Goal: Transaction & Acquisition: Subscribe to service/newsletter

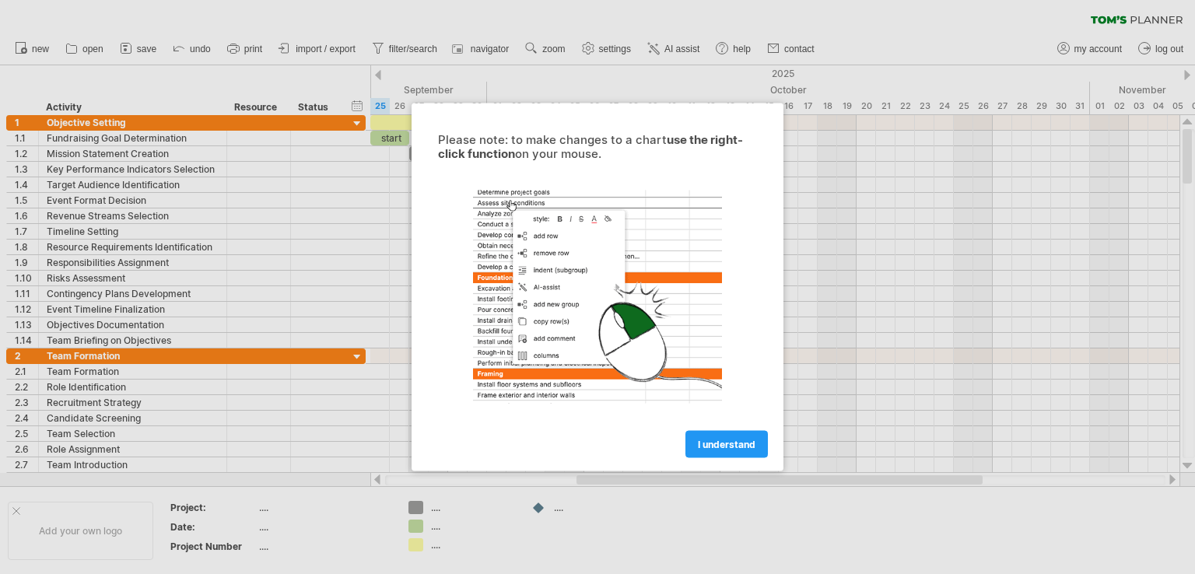
click at [949, 177] on div at bounding box center [597, 287] width 1195 height 574
click at [716, 443] on span "I understand" at bounding box center [727, 445] width 58 height 12
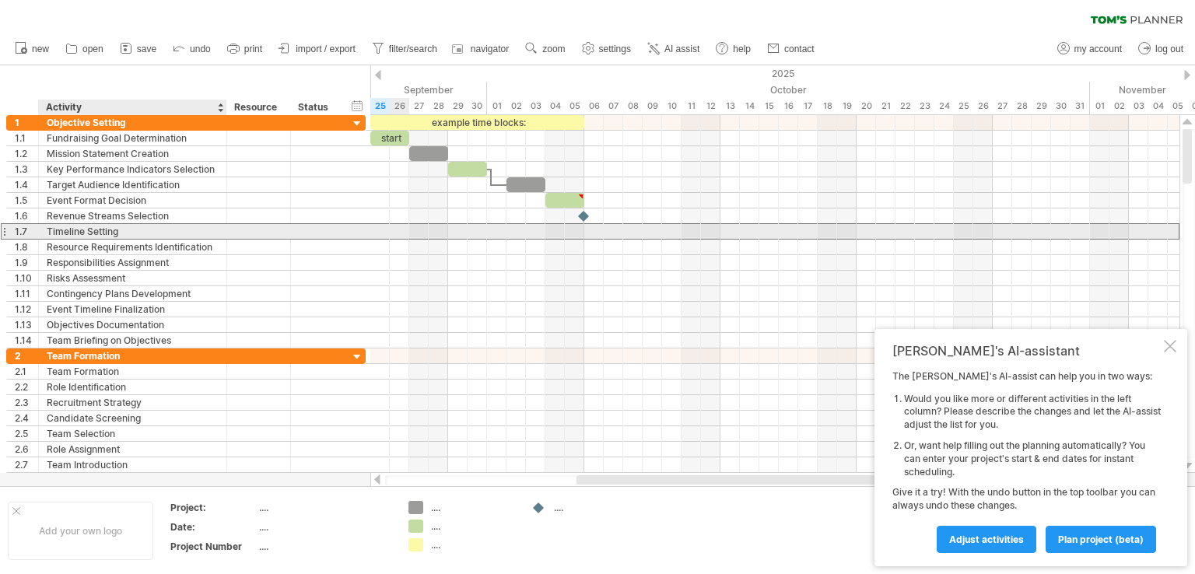
click at [159, 226] on div "Timeline Setting" at bounding box center [133, 231] width 172 height 15
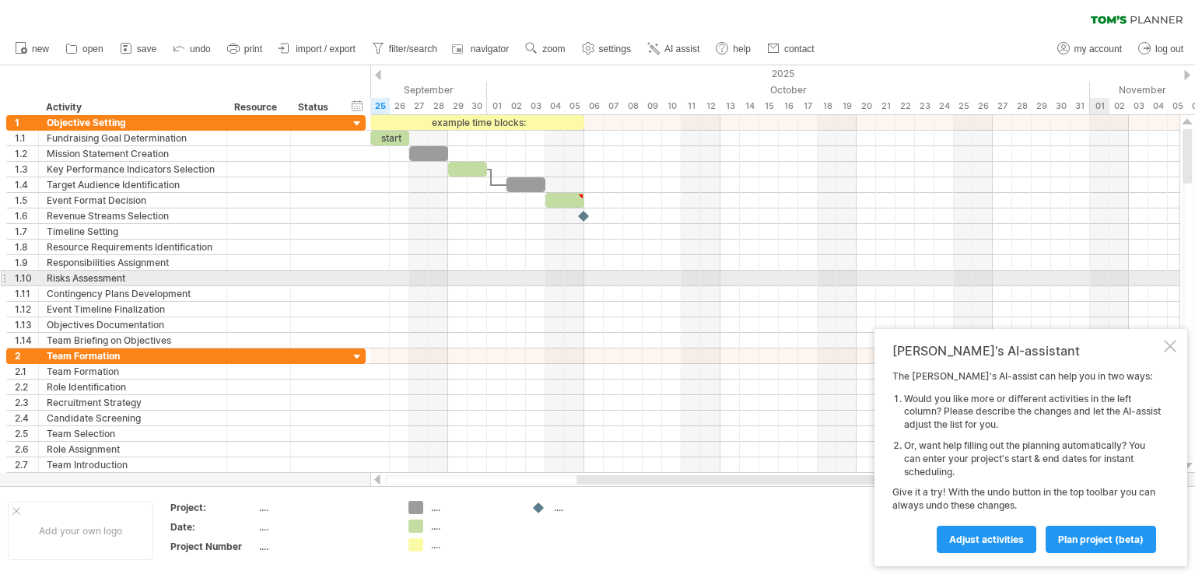
click at [1095, 281] on div at bounding box center [774, 279] width 809 height 16
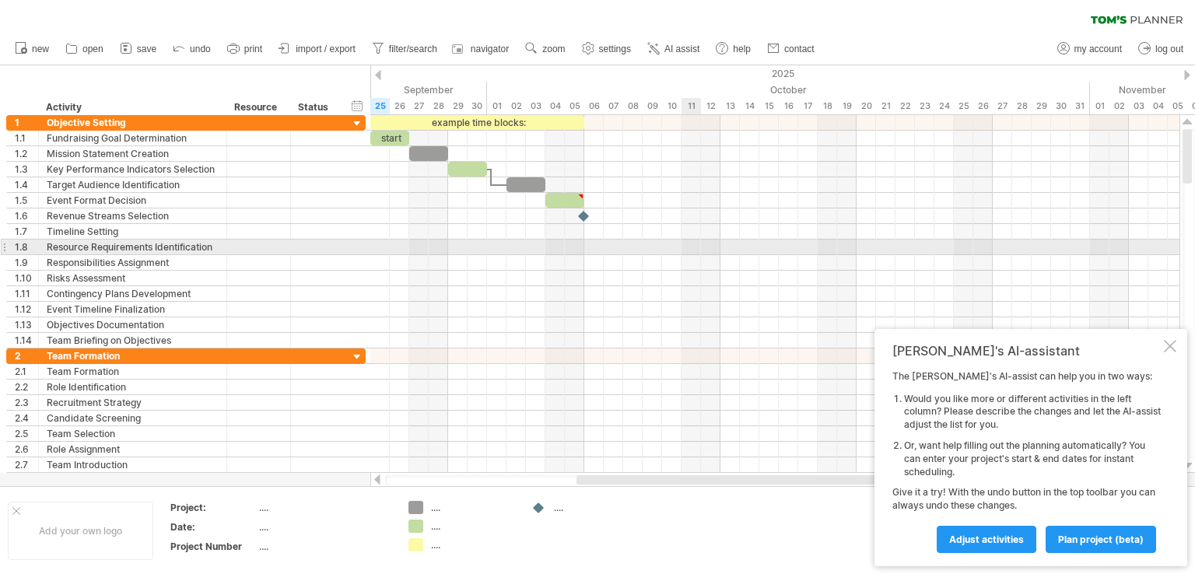
click at [695, 250] on div at bounding box center [774, 248] width 809 height 16
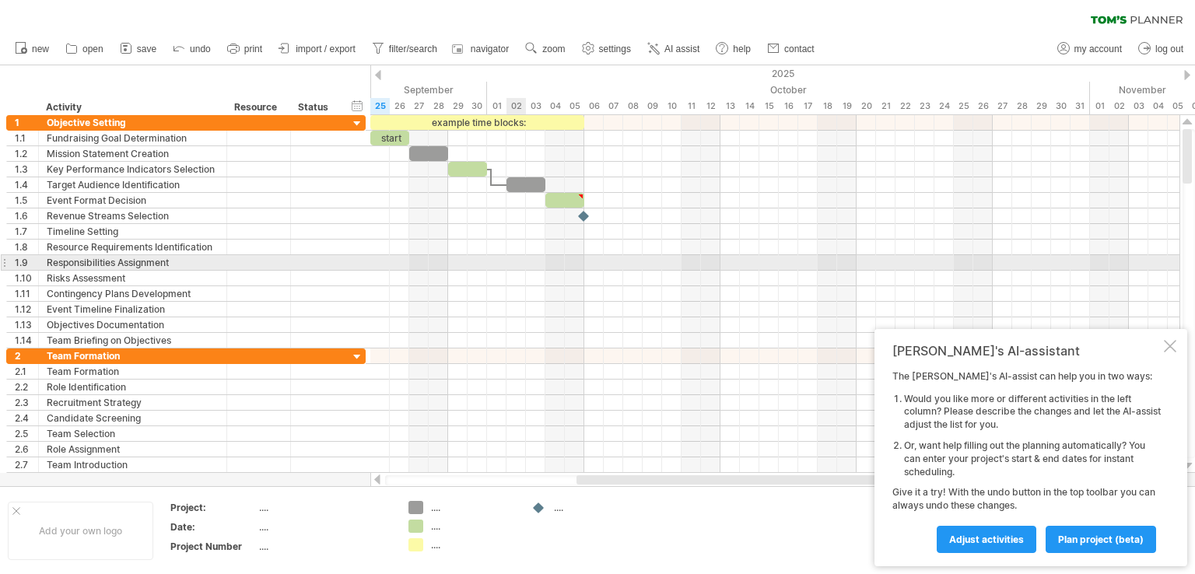
click at [520, 271] on div at bounding box center [774, 279] width 809 height 16
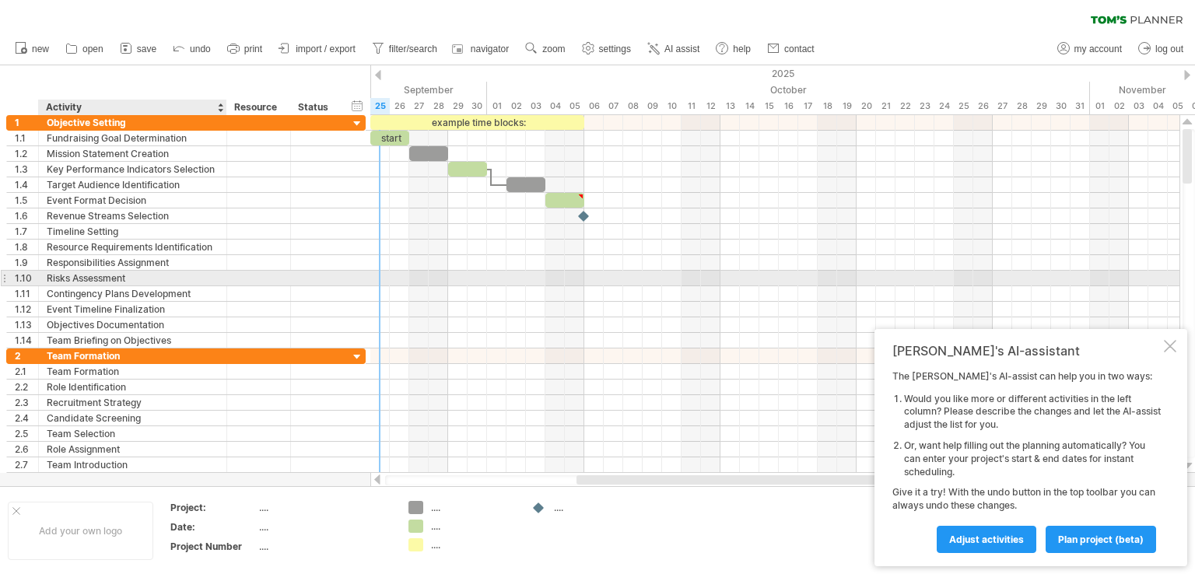
click at [180, 274] on div "Risks Assessment" at bounding box center [133, 278] width 172 height 15
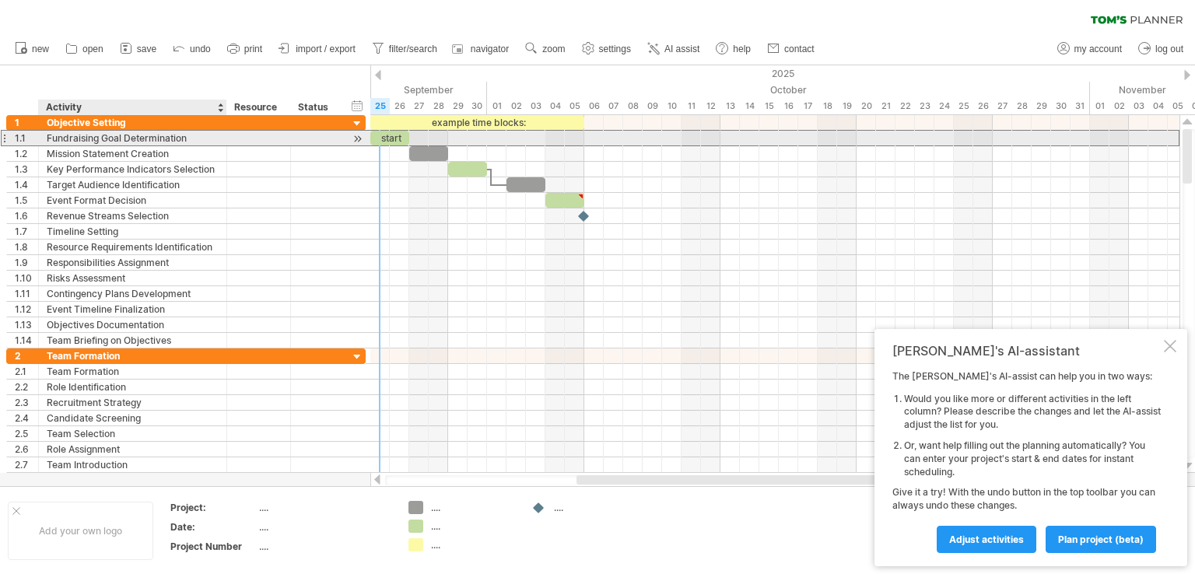
click at [151, 144] on div "Fundraising Goal Determination" at bounding box center [133, 138] width 172 height 15
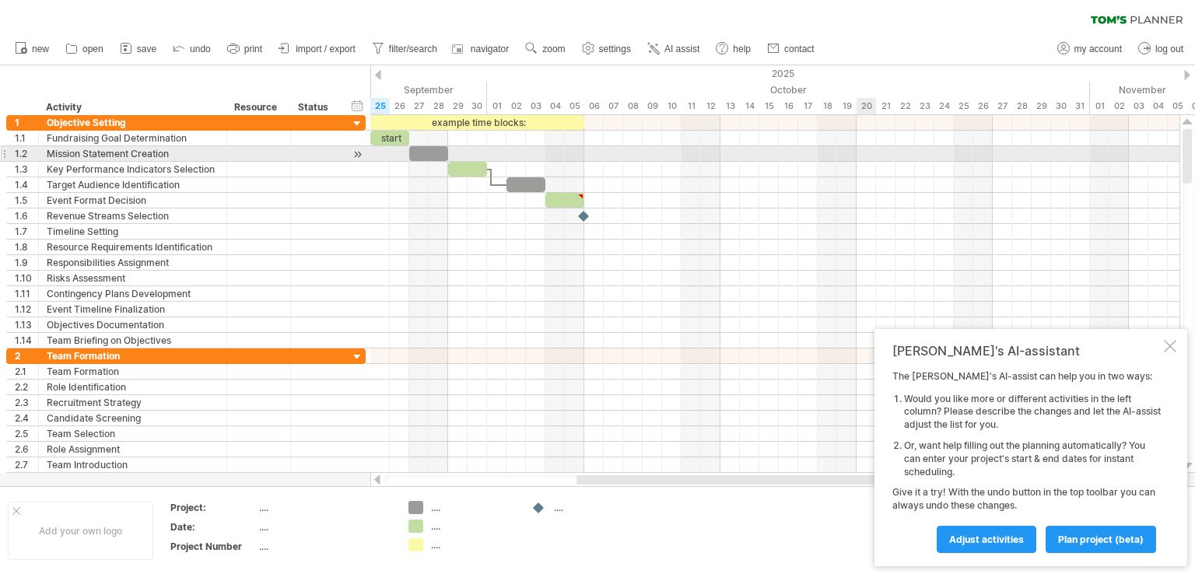
click at [870, 159] on div at bounding box center [774, 154] width 809 height 16
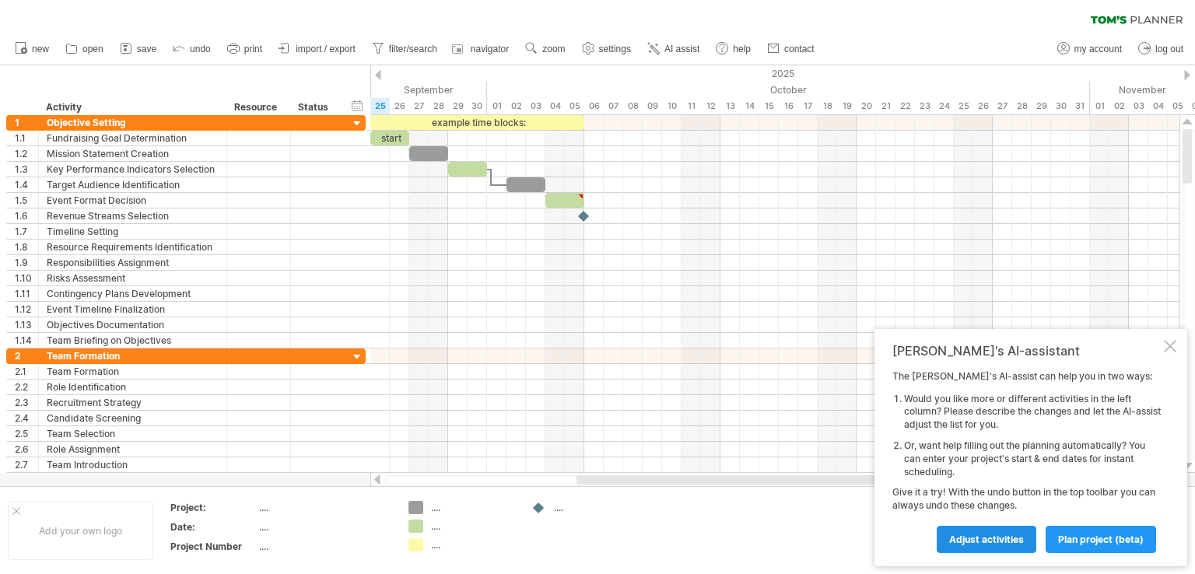
click at [997, 539] on span "Adjust activities" at bounding box center [986, 540] width 75 height 12
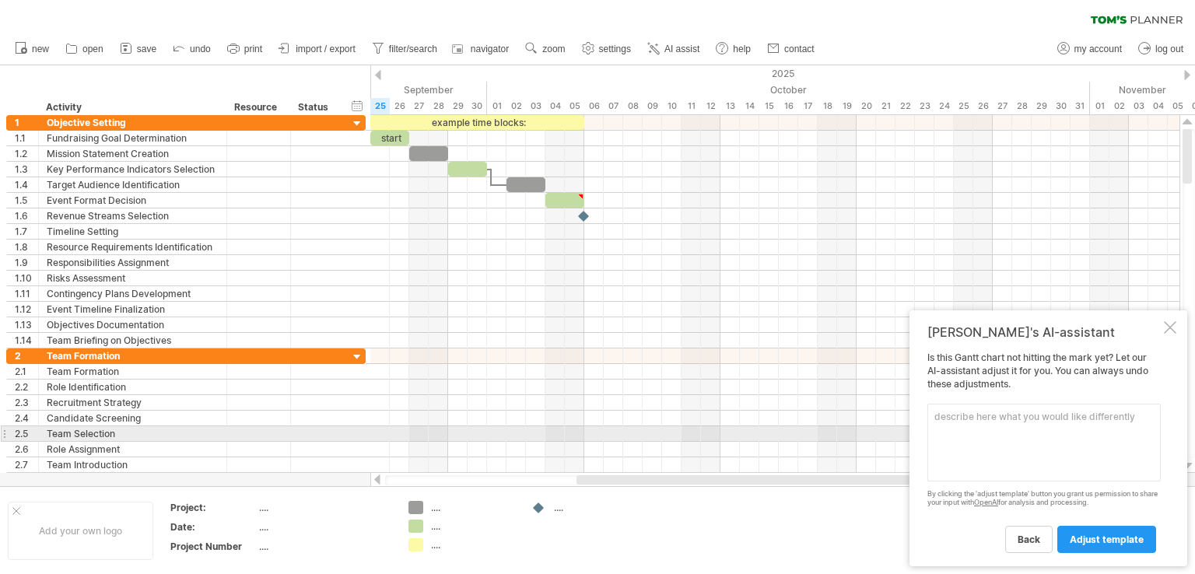
click at [952, 430] on textarea at bounding box center [1043, 443] width 233 height 78
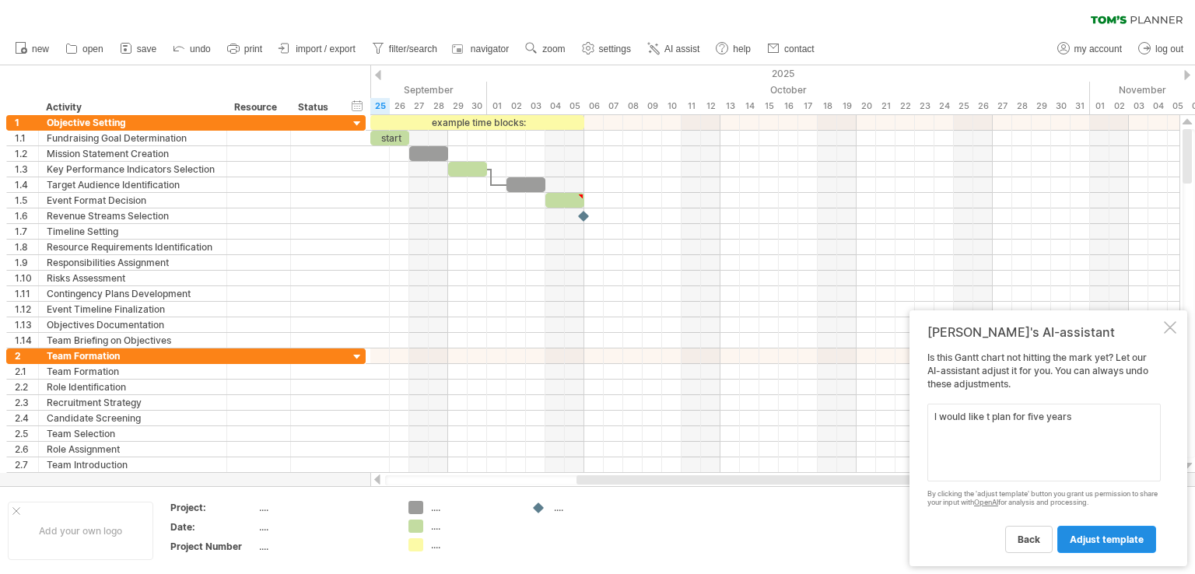
type textarea "l would like t plan for five years"
click at [1107, 540] on span "adjust template" at bounding box center [1107, 540] width 74 height 12
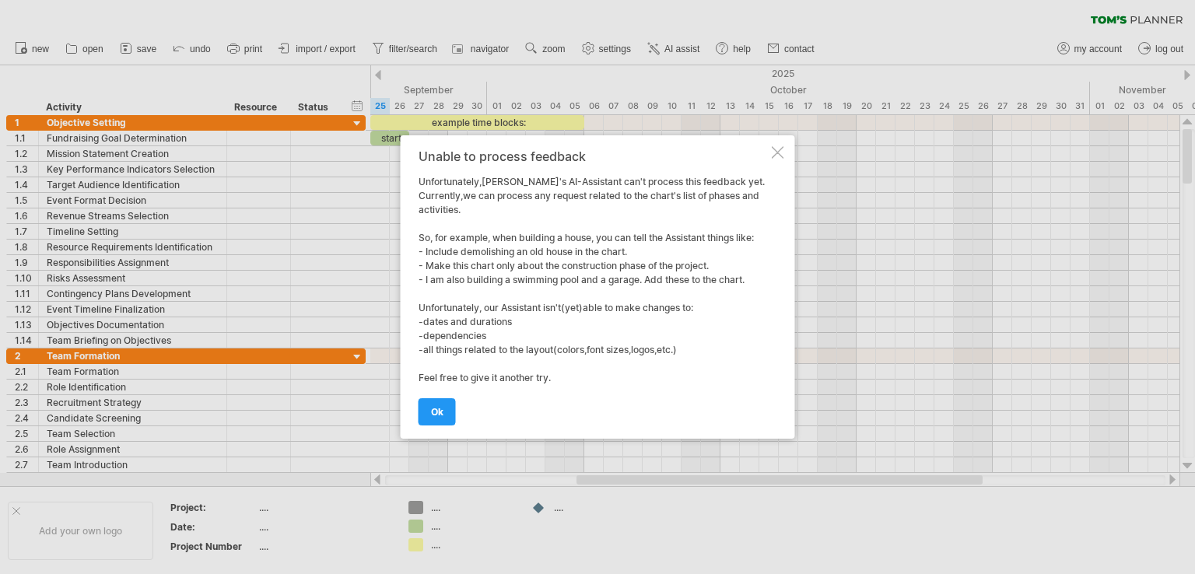
click at [773, 150] on div at bounding box center [778, 152] width 12 height 12
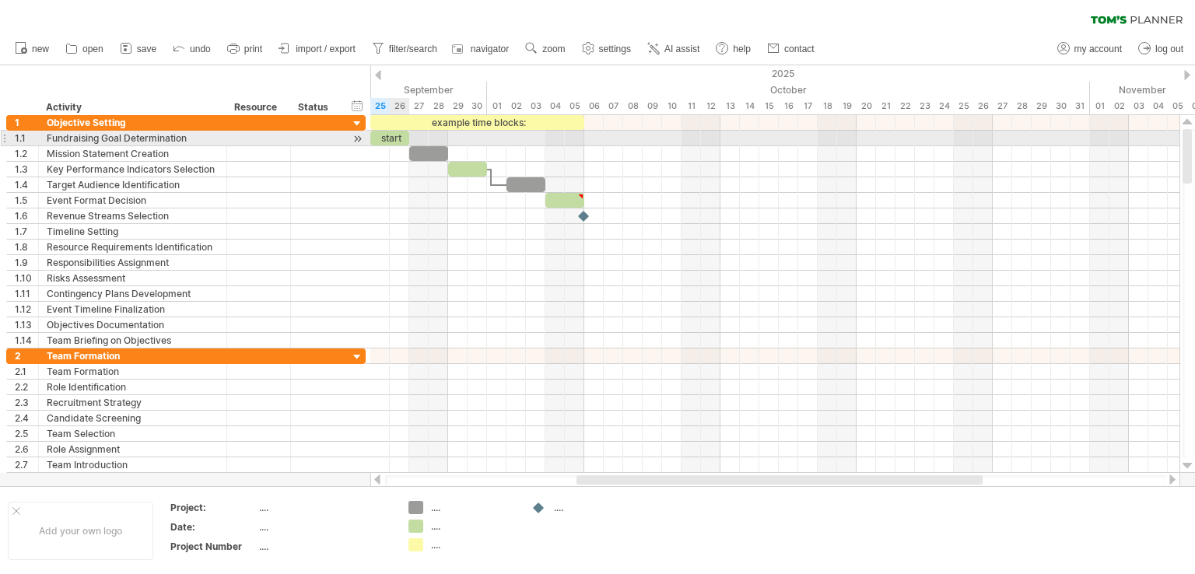
click at [390, 135] on div "start" at bounding box center [389, 138] width 39 height 15
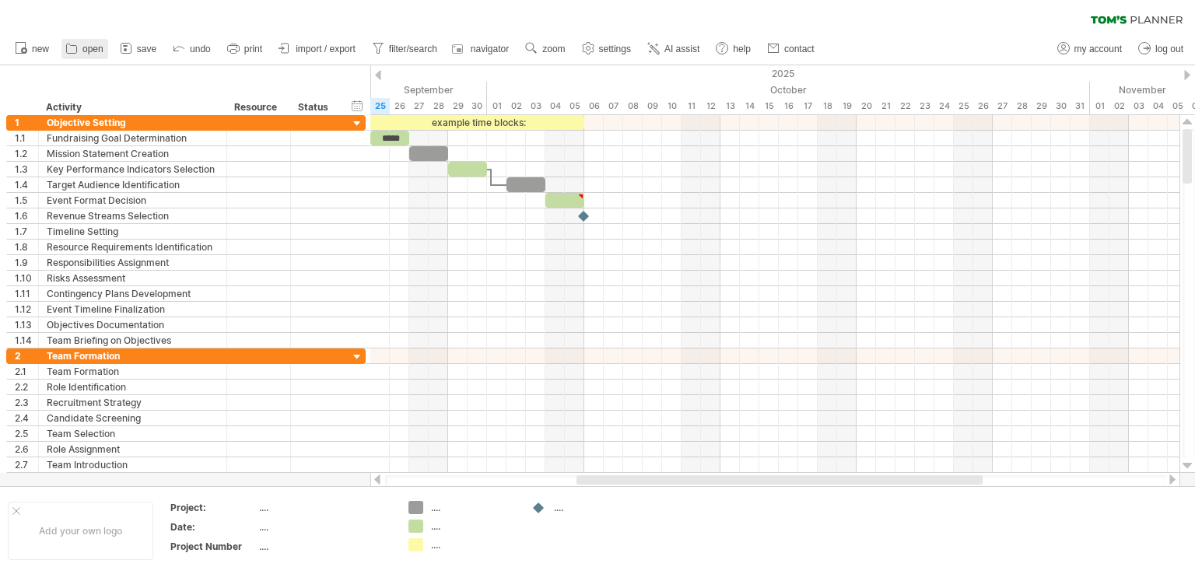
click at [68, 47] on icon at bounding box center [72, 48] width 16 height 16
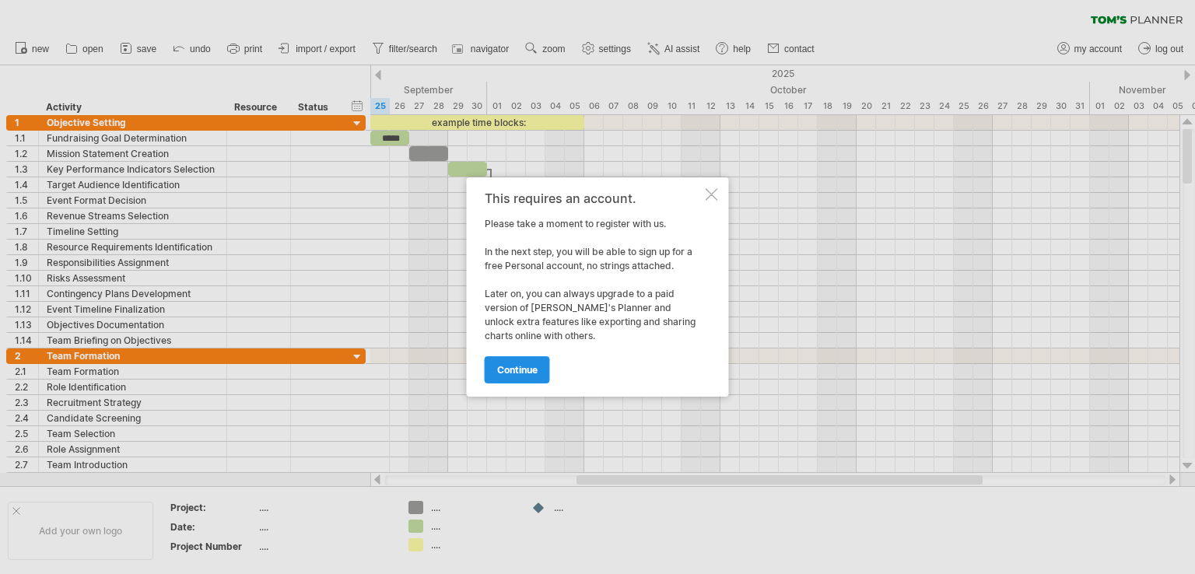
click at [517, 375] on span "continue" at bounding box center [517, 370] width 40 height 12
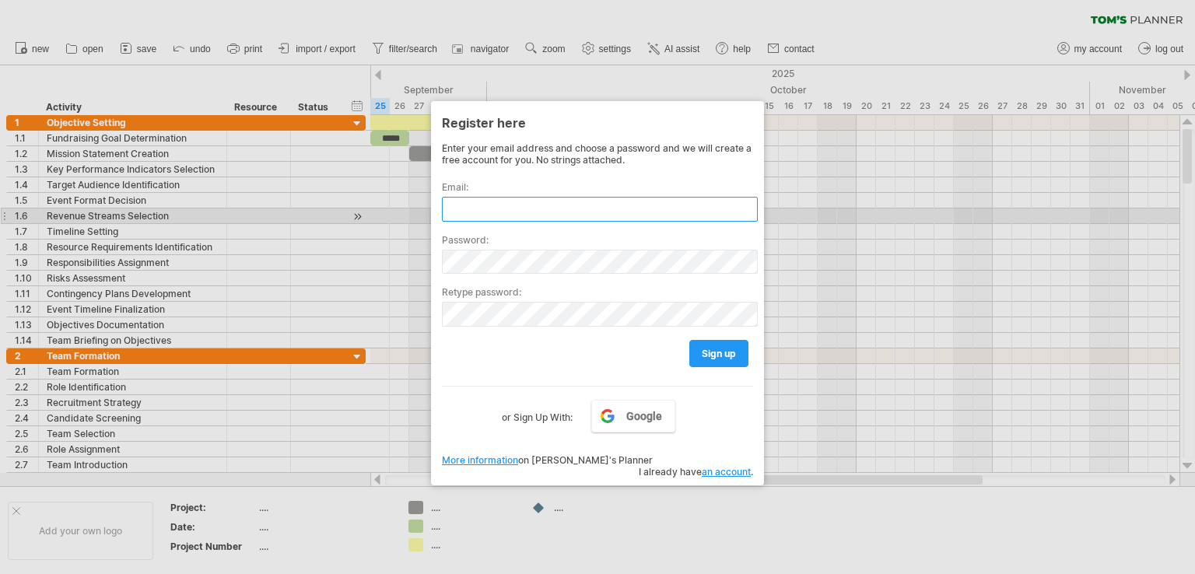
click at [544, 212] on input "text" at bounding box center [600, 209] width 316 height 25
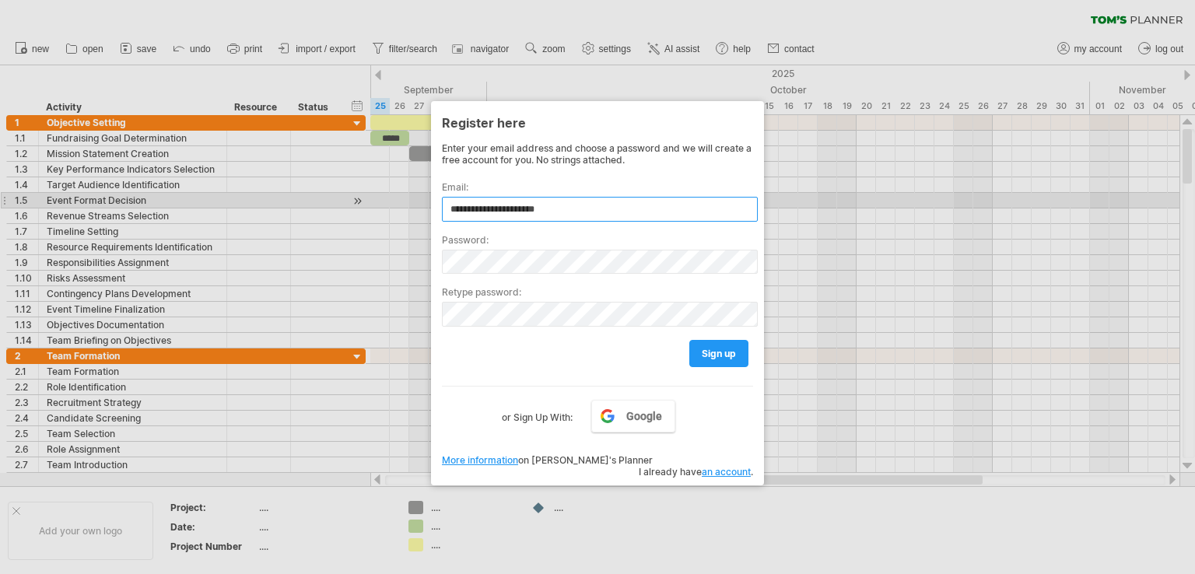
click at [573, 206] on input "**********" at bounding box center [600, 209] width 316 height 25
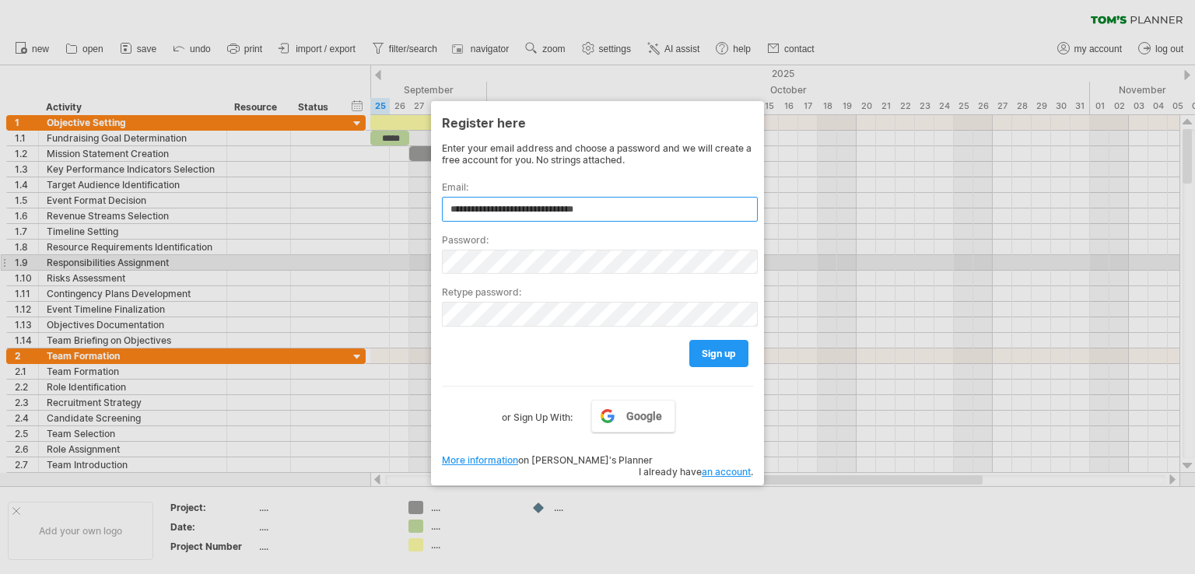
type input "**********"
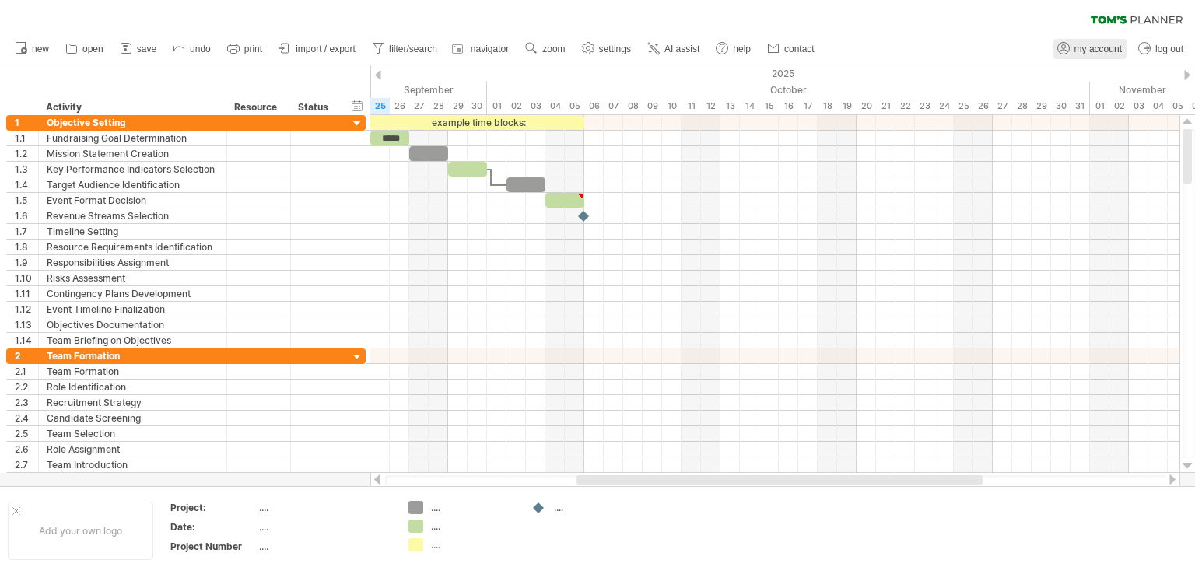
click at [1092, 44] on span "my account" at bounding box center [1097, 49] width 47 height 11
type input "**********"
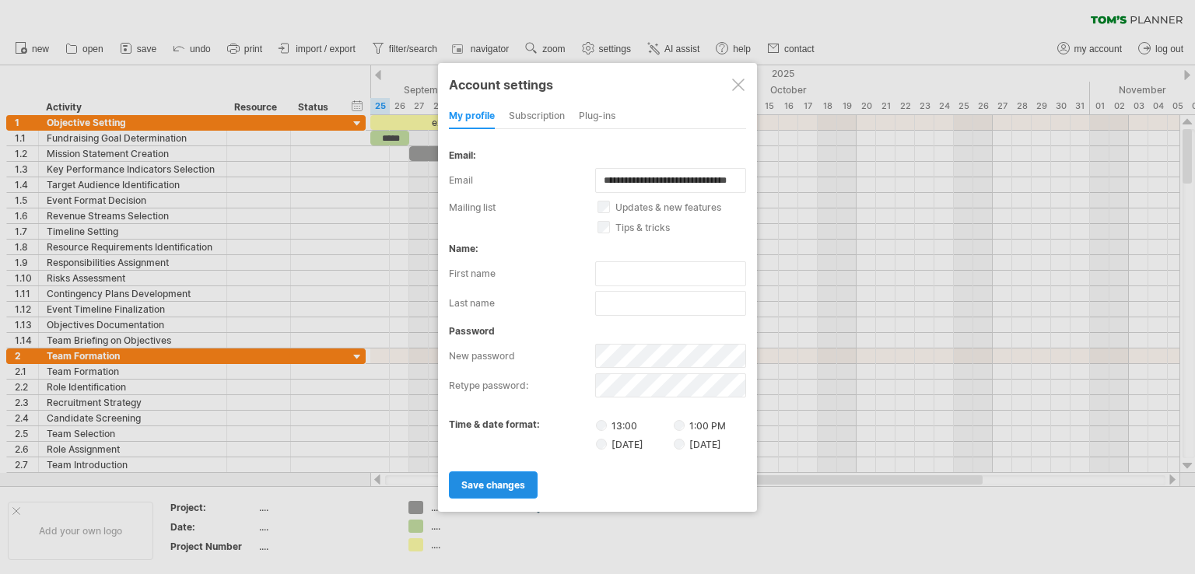
click at [492, 489] on span "save changes" at bounding box center [493, 485] width 64 height 12
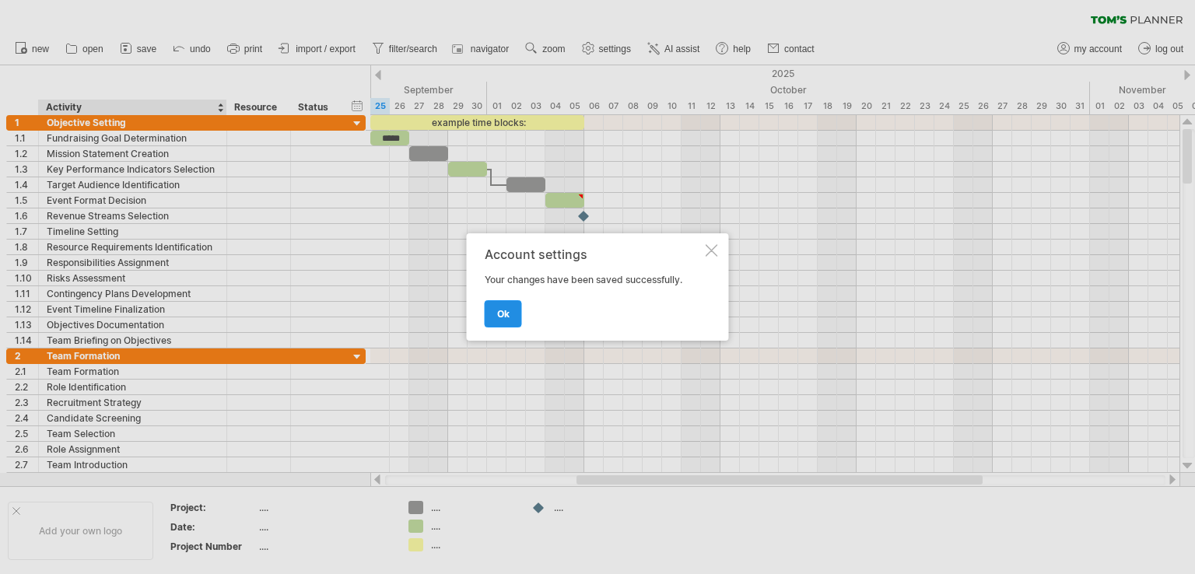
click at [502, 308] on span "ok" at bounding box center [503, 314] width 12 height 12
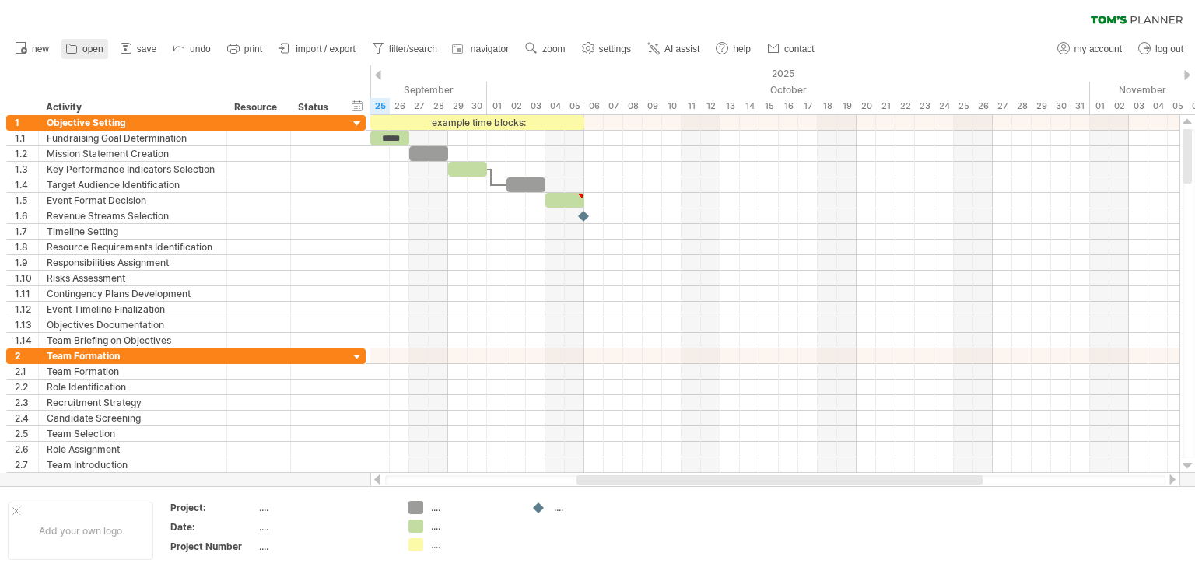
click at [84, 49] on span "open" at bounding box center [92, 49] width 21 height 11
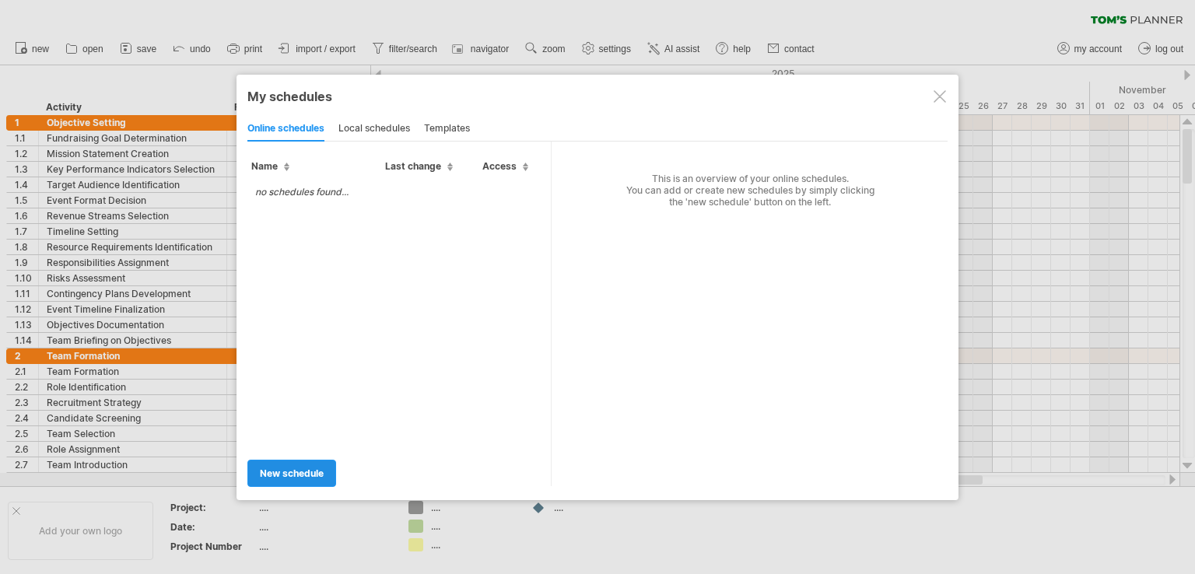
click at [285, 478] on link "new schedule" at bounding box center [291, 473] width 89 height 27
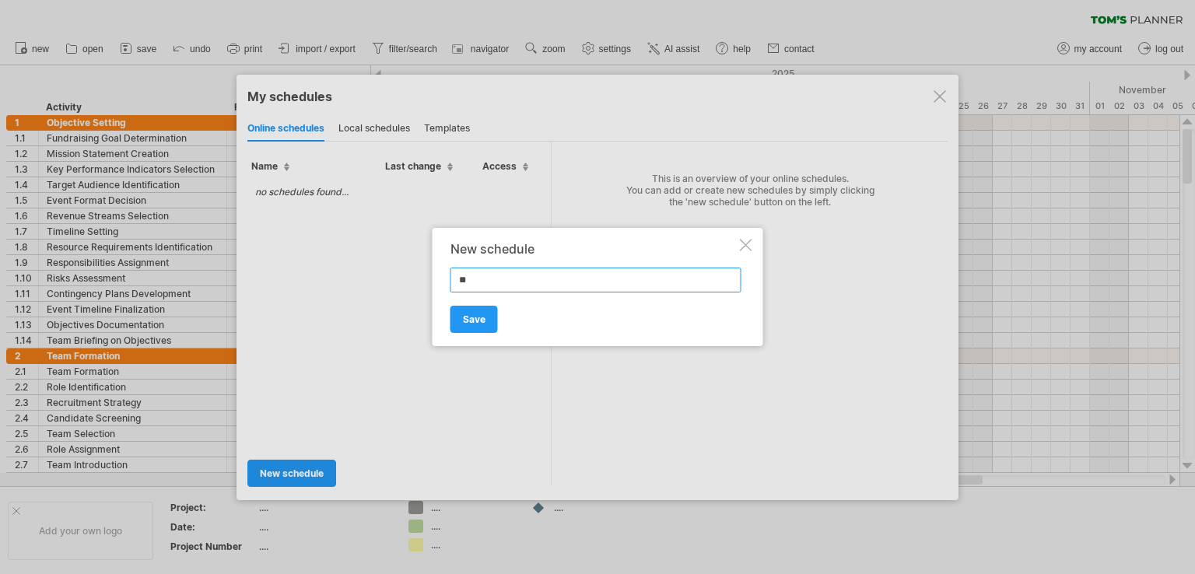
type input "***"
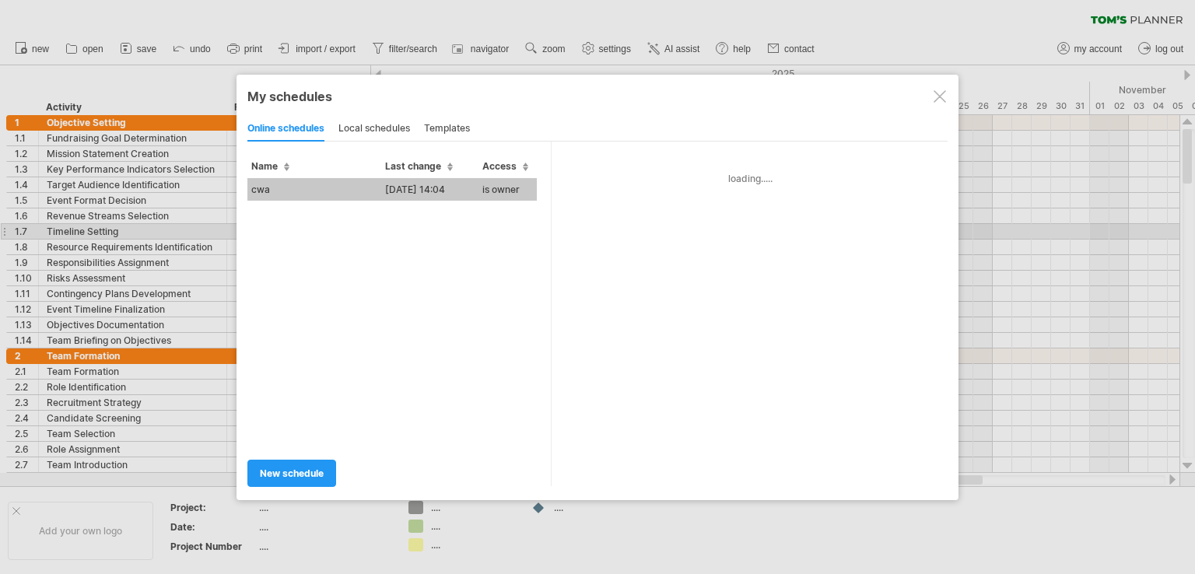
type input "***"
type input "**********"
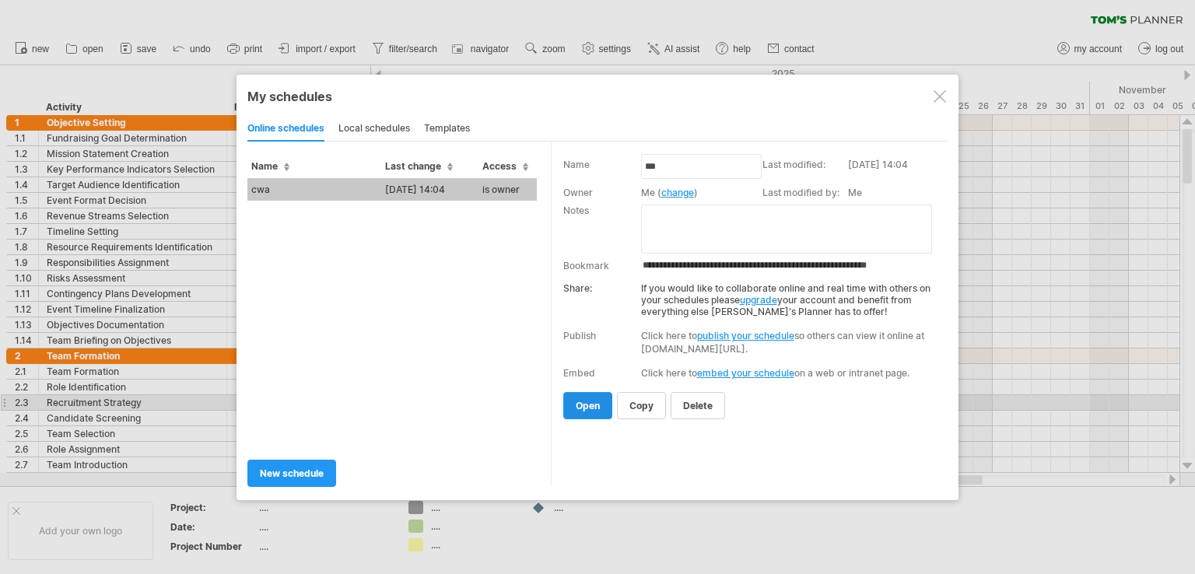
click at [591, 405] on span "open" at bounding box center [588, 406] width 24 height 12
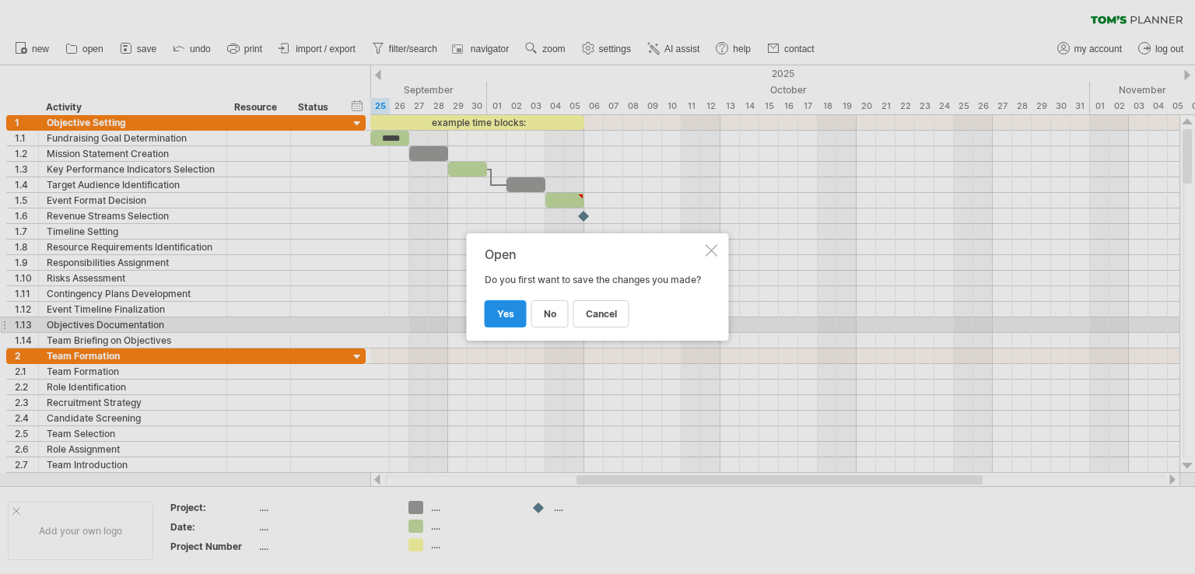
click at [517, 321] on link "yes" at bounding box center [506, 313] width 42 height 27
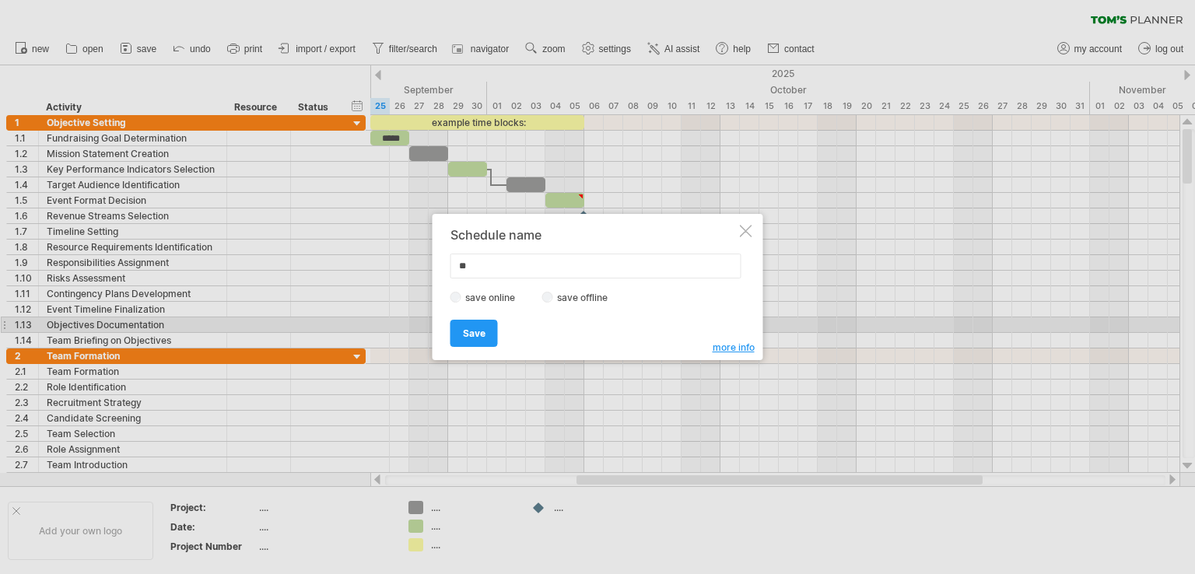
type input "***"
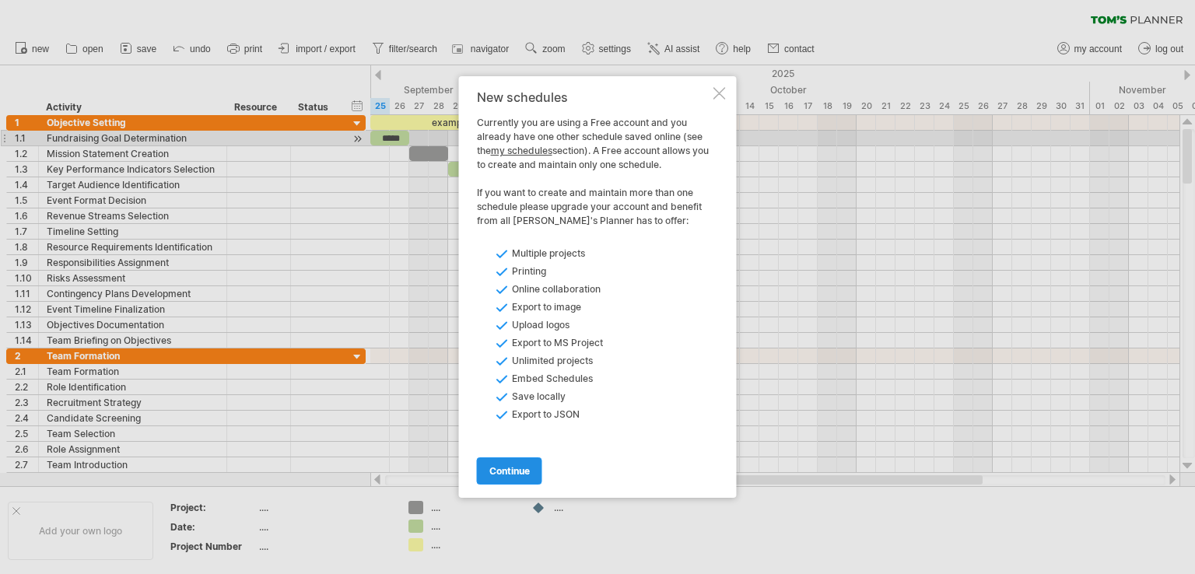
click at [513, 465] on span "continue" at bounding box center [509, 471] width 40 height 12
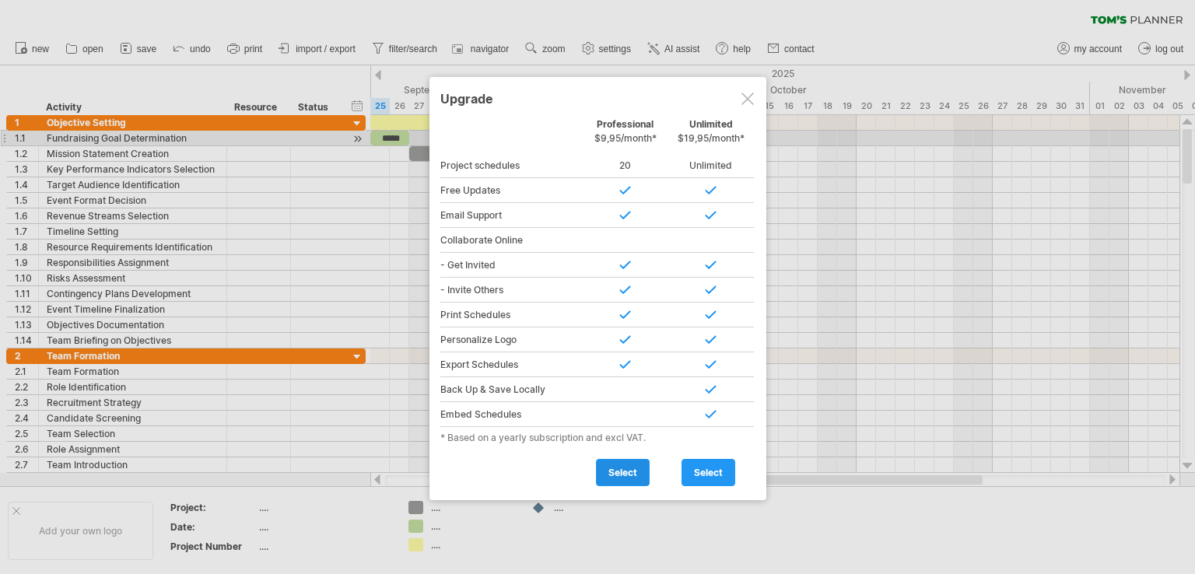
click at [624, 468] on span "select" at bounding box center [622, 473] width 29 height 12
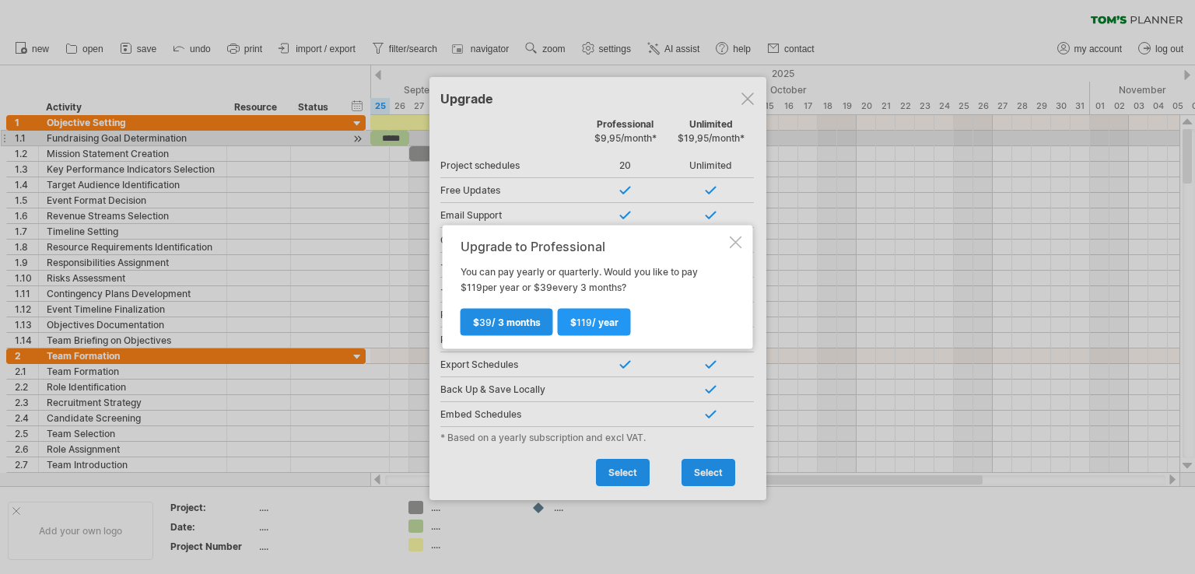
click at [521, 318] on span "$ 39 / 3 months" at bounding box center [507, 323] width 68 height 12
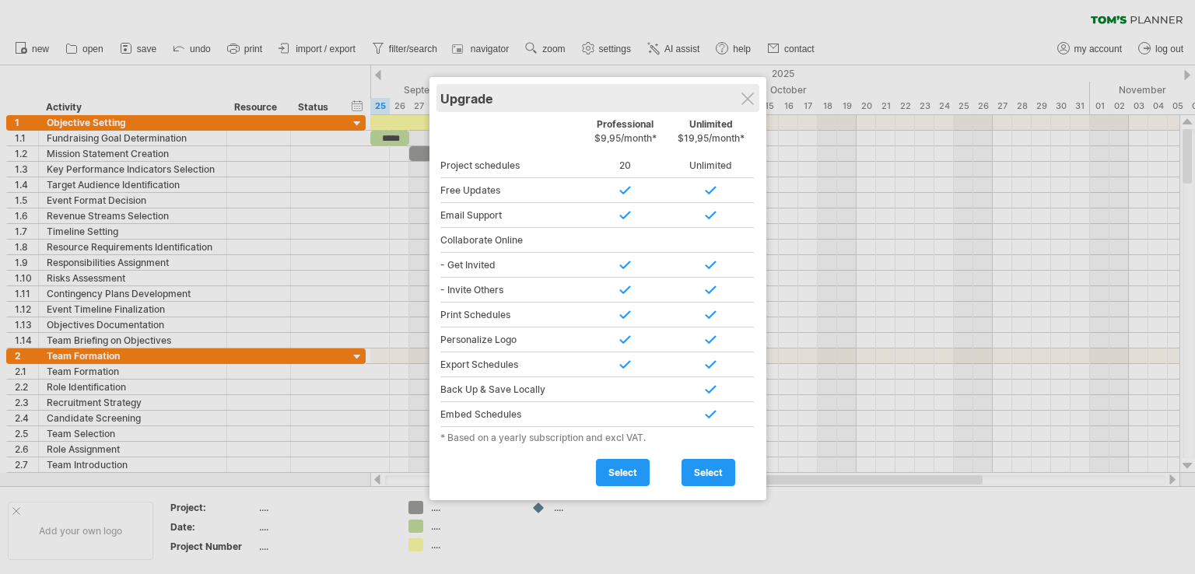
click at [745, 104] on div "Upgrade" at bounding box center [597, 98] width 315 height 28
